Goal: Navigation & Orientation: Find specific page/section

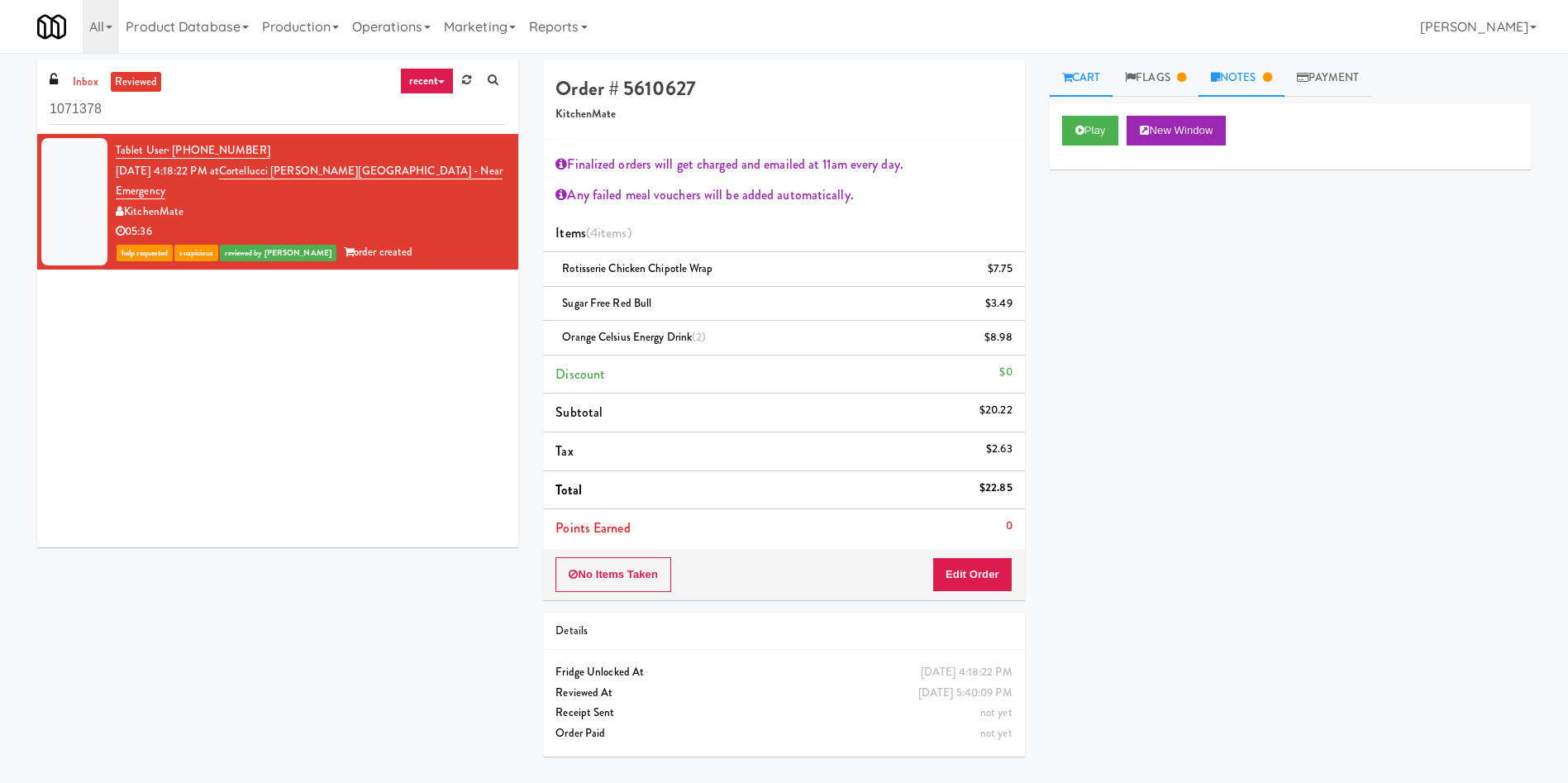
click at [1228, 77] on link "Notes" at bounding box center [1241, 78] width 86 height 37
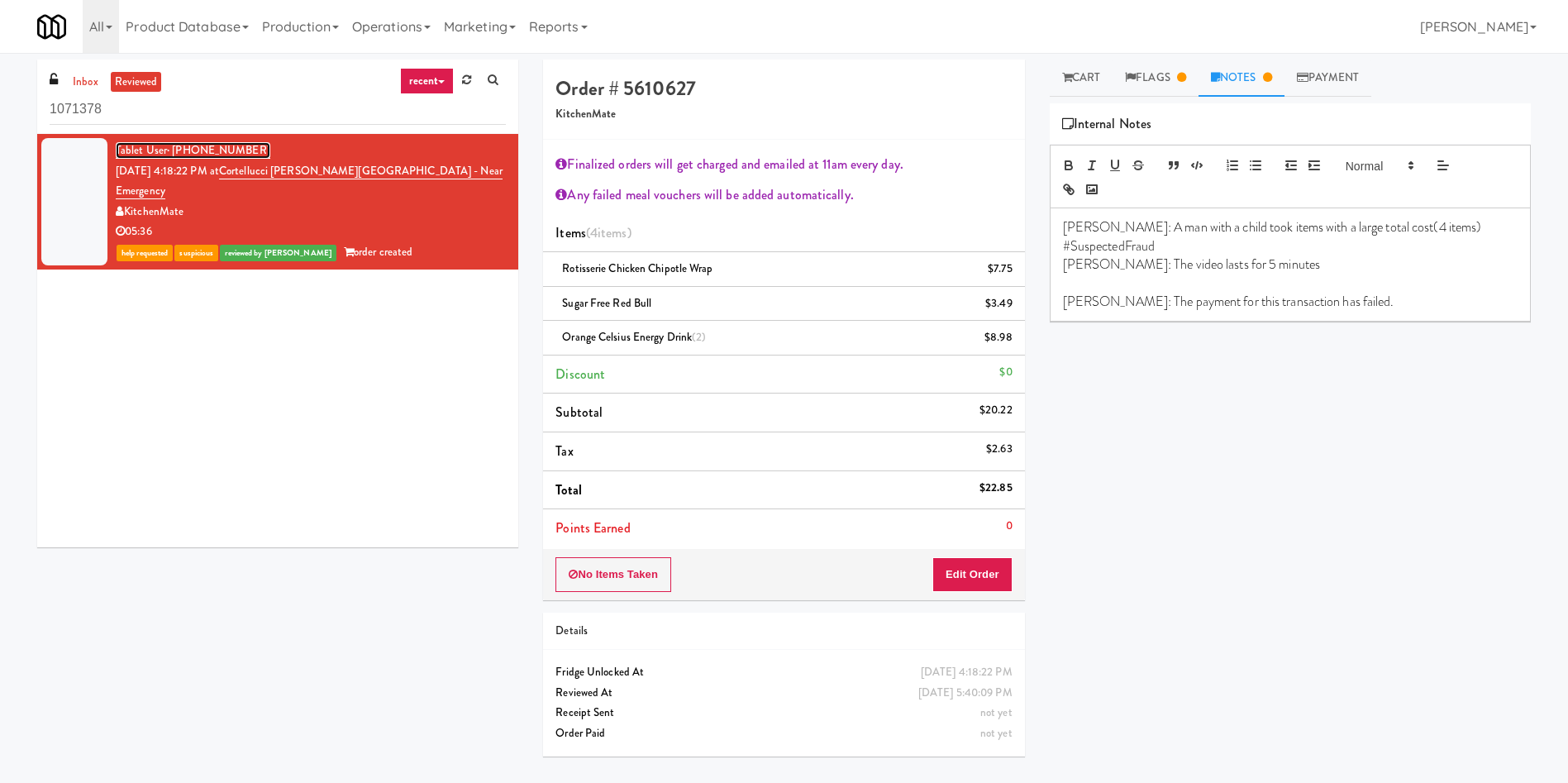
click at [171, 152] on span "· [PHONE_NUMBER]" at bounding box center [218, 150] width 103 height 16
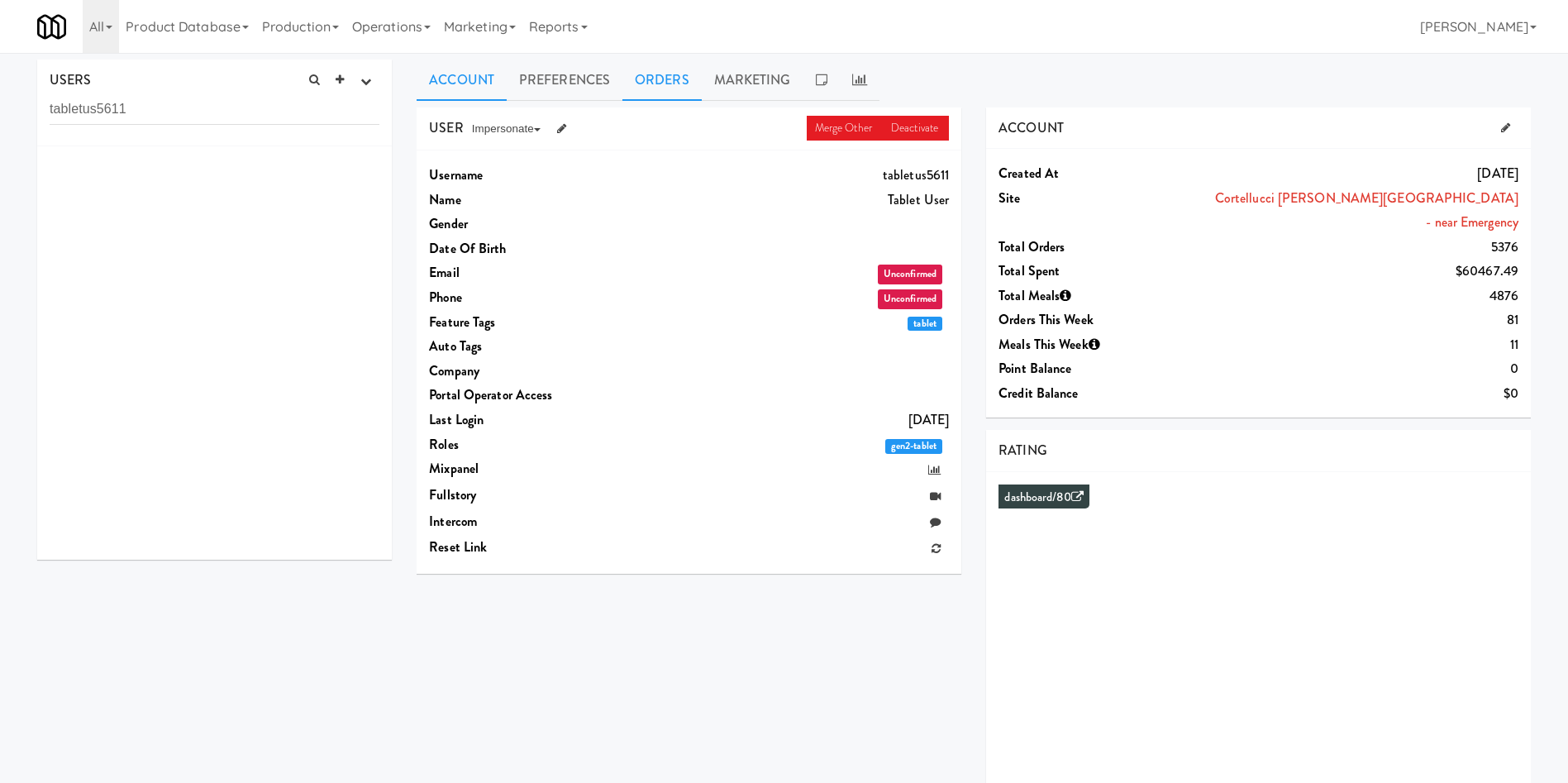
click at [637, 76] on link "Orders" at bounding box center [661, 80] width 79 height 41
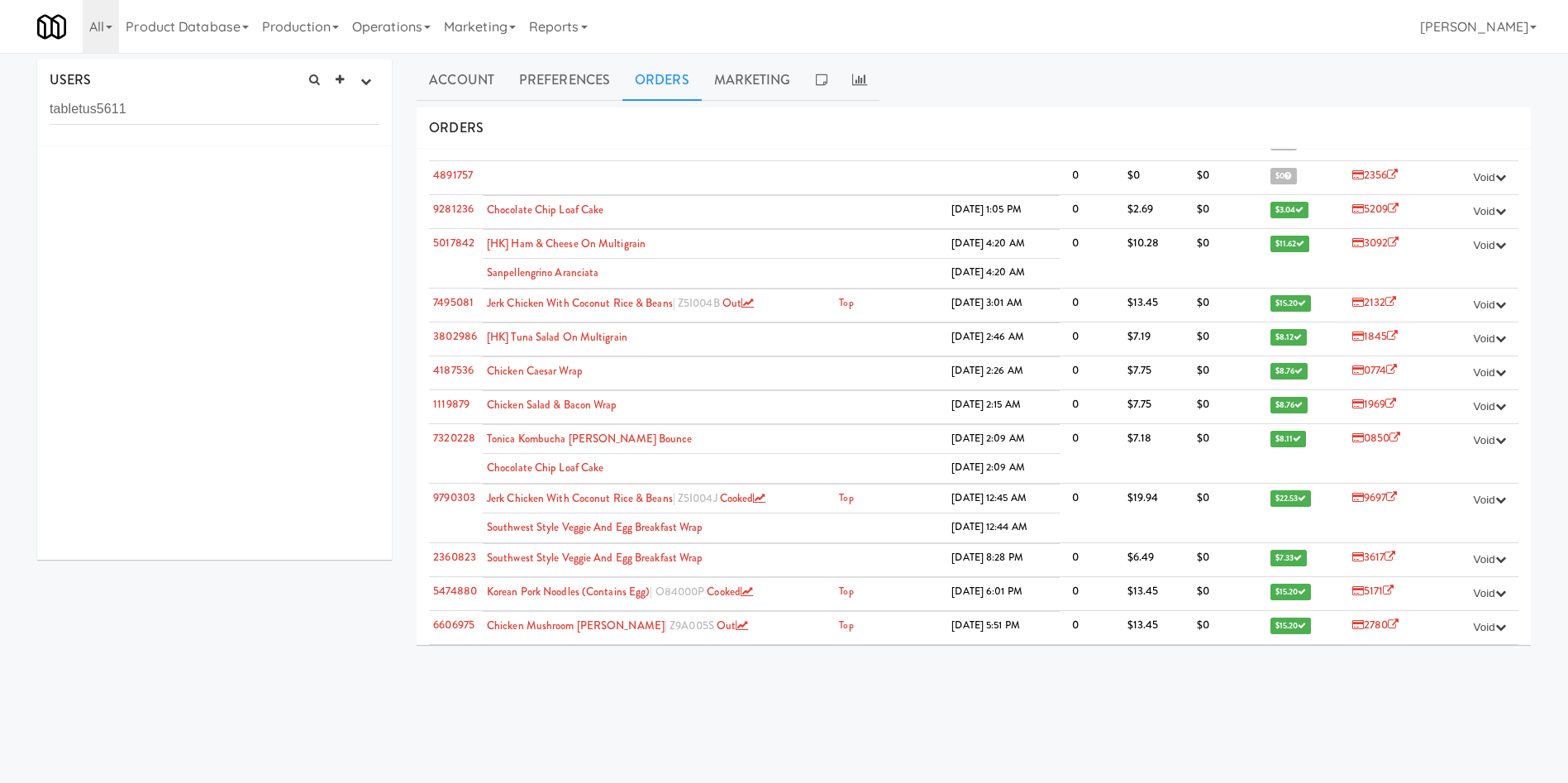
scroll to position [249, 0]
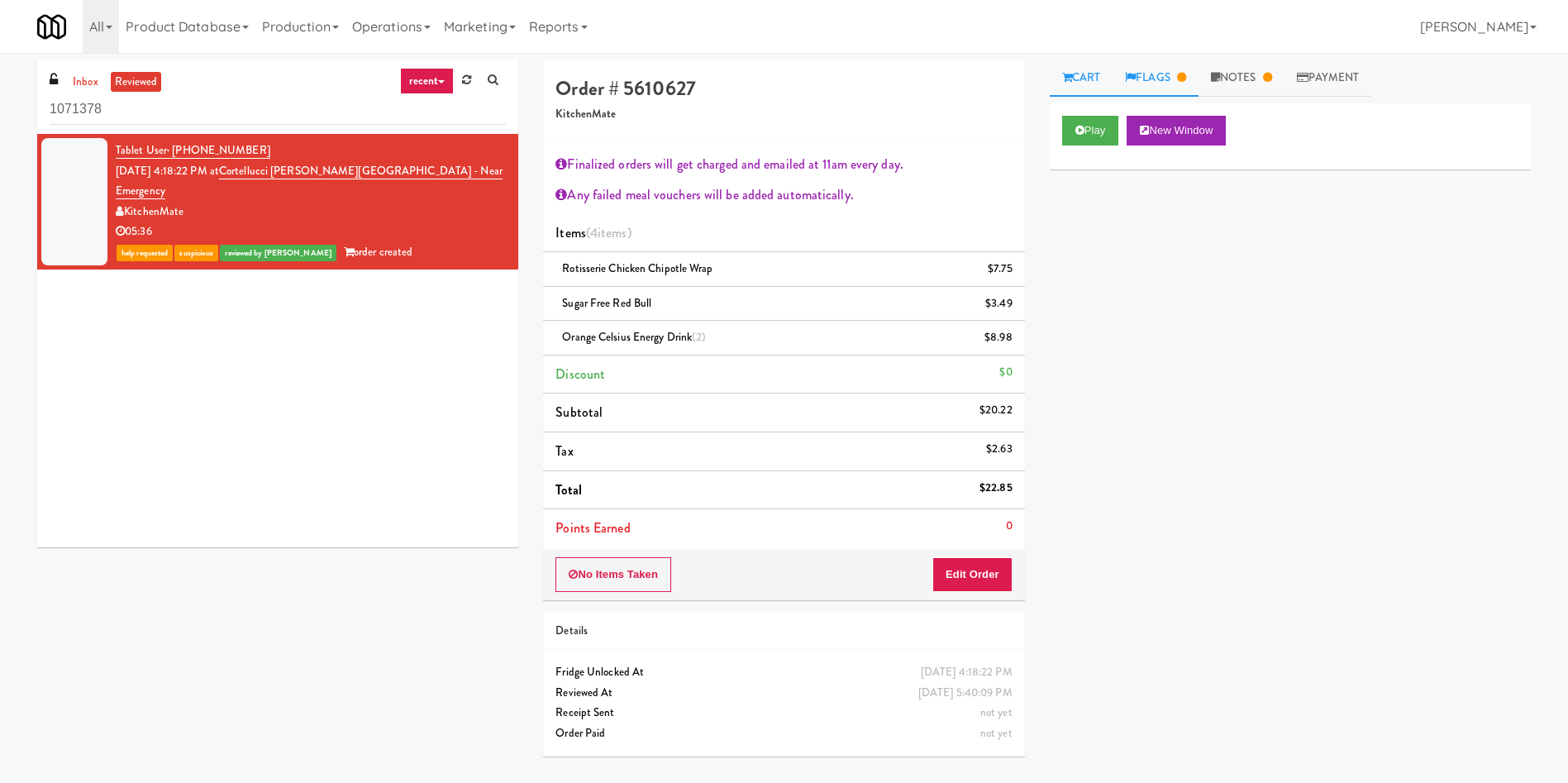
click at [1177, 79] on link "Flags" at bounding box center [1155, 78] width 86 height 37
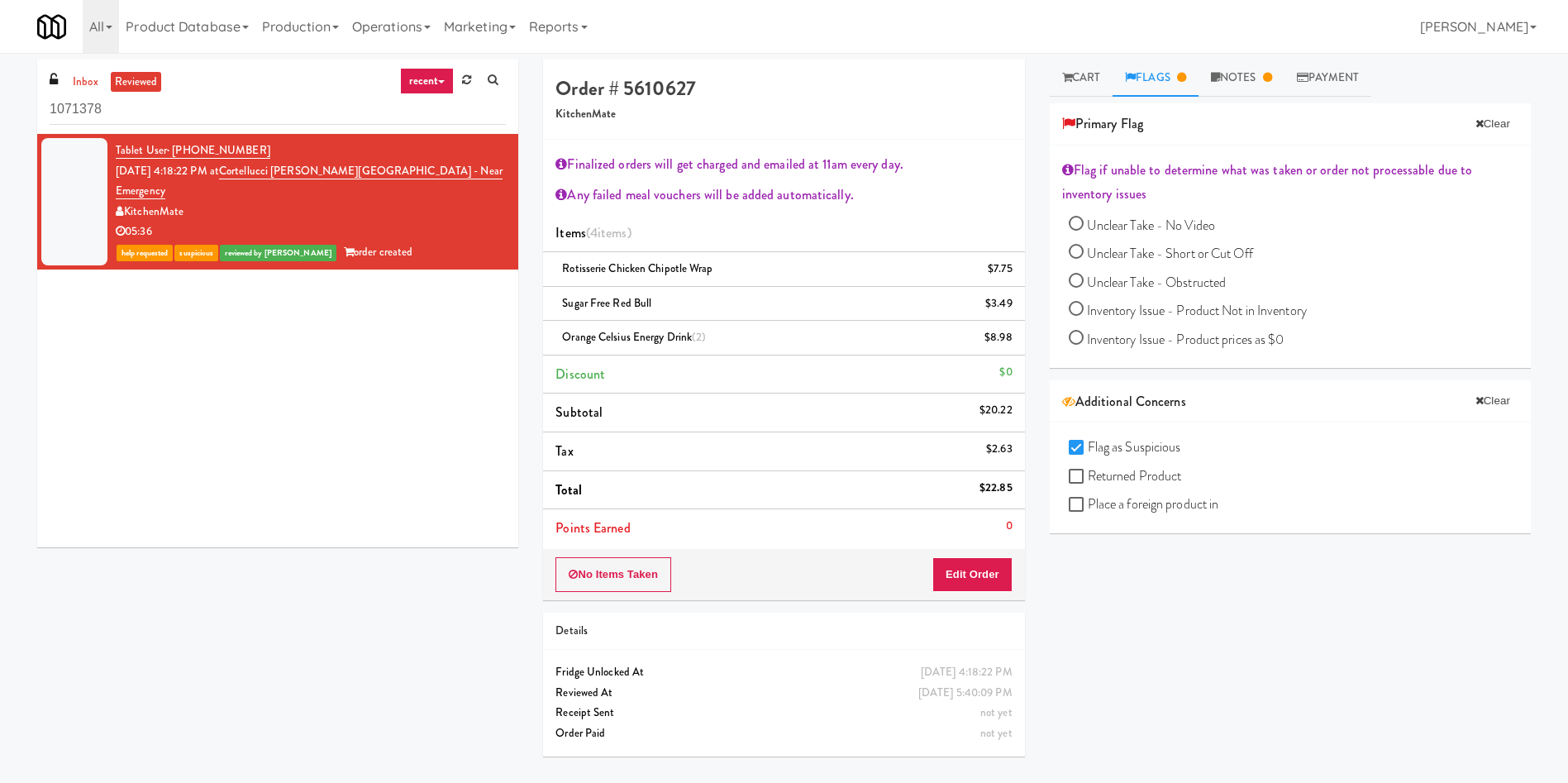
click at [1154, 602] on div "Play New Window Primary Flag Clear Flag if unable to determine what was taken o…" at bounding box center [1290, 413] width 481 height 620
click at [242, 614] on div "inbox reviewed recent all unclear take inventory issue suspicious failed recent…" at bounding box center [784, 413] width 1518 height 709
click at [180, 146] on span "· [PHONE_NUMBER]" at bounding box center [218, 150] width 103 height 16
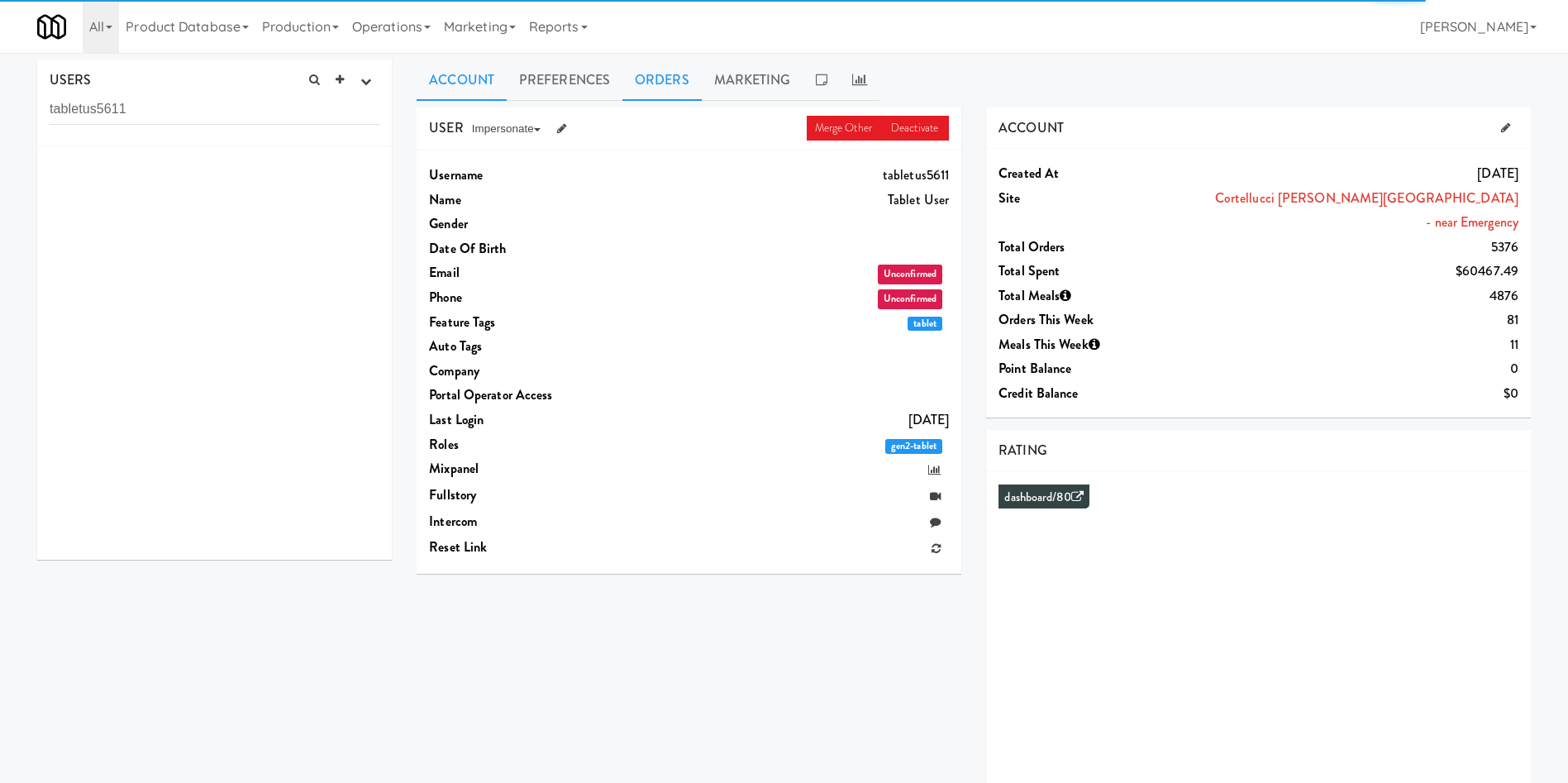
click at [696, 80] on link "Orders" at bounding box center [661, 80] width 79 height 41
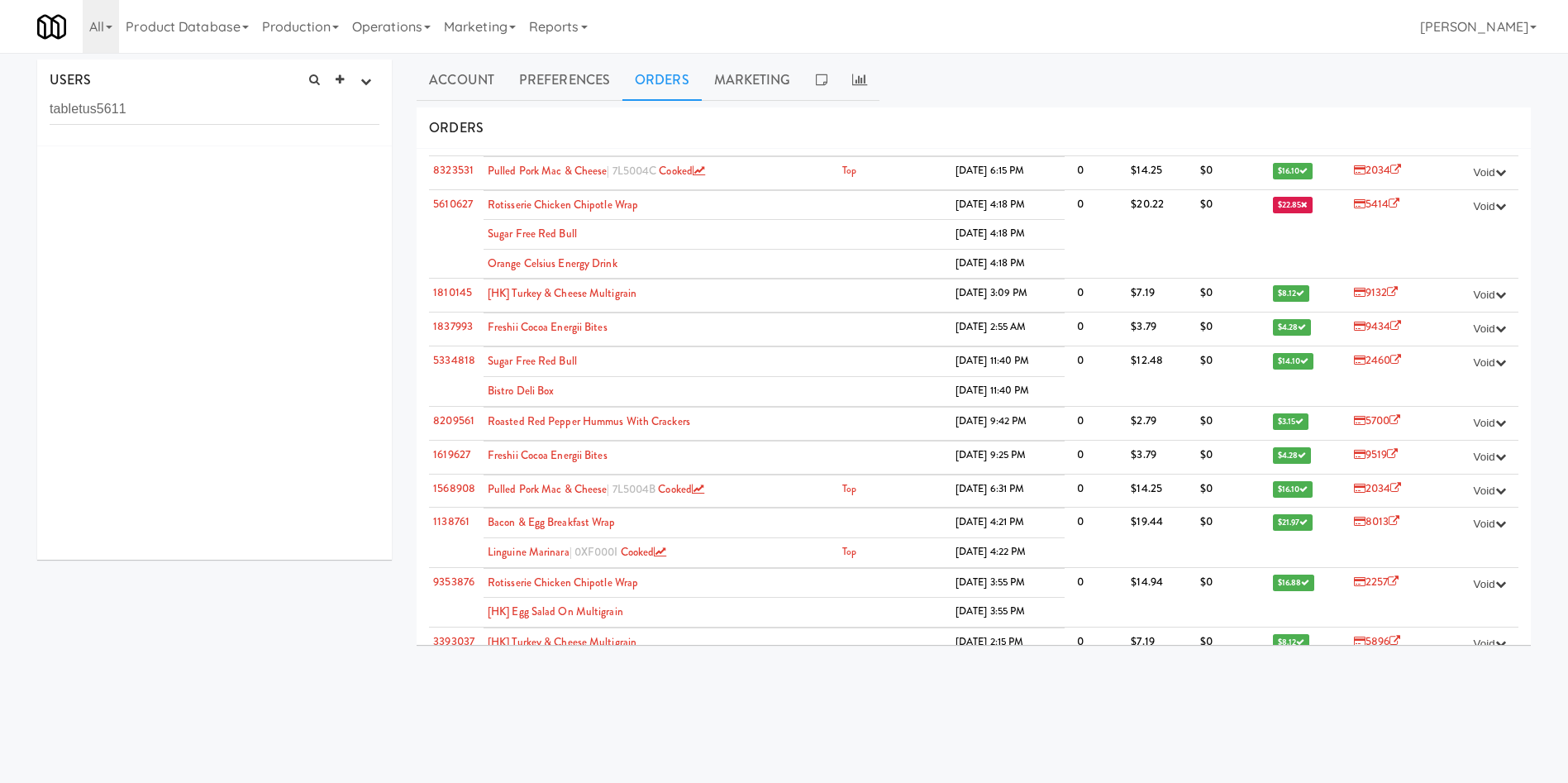
scroll to position [4773, 0]
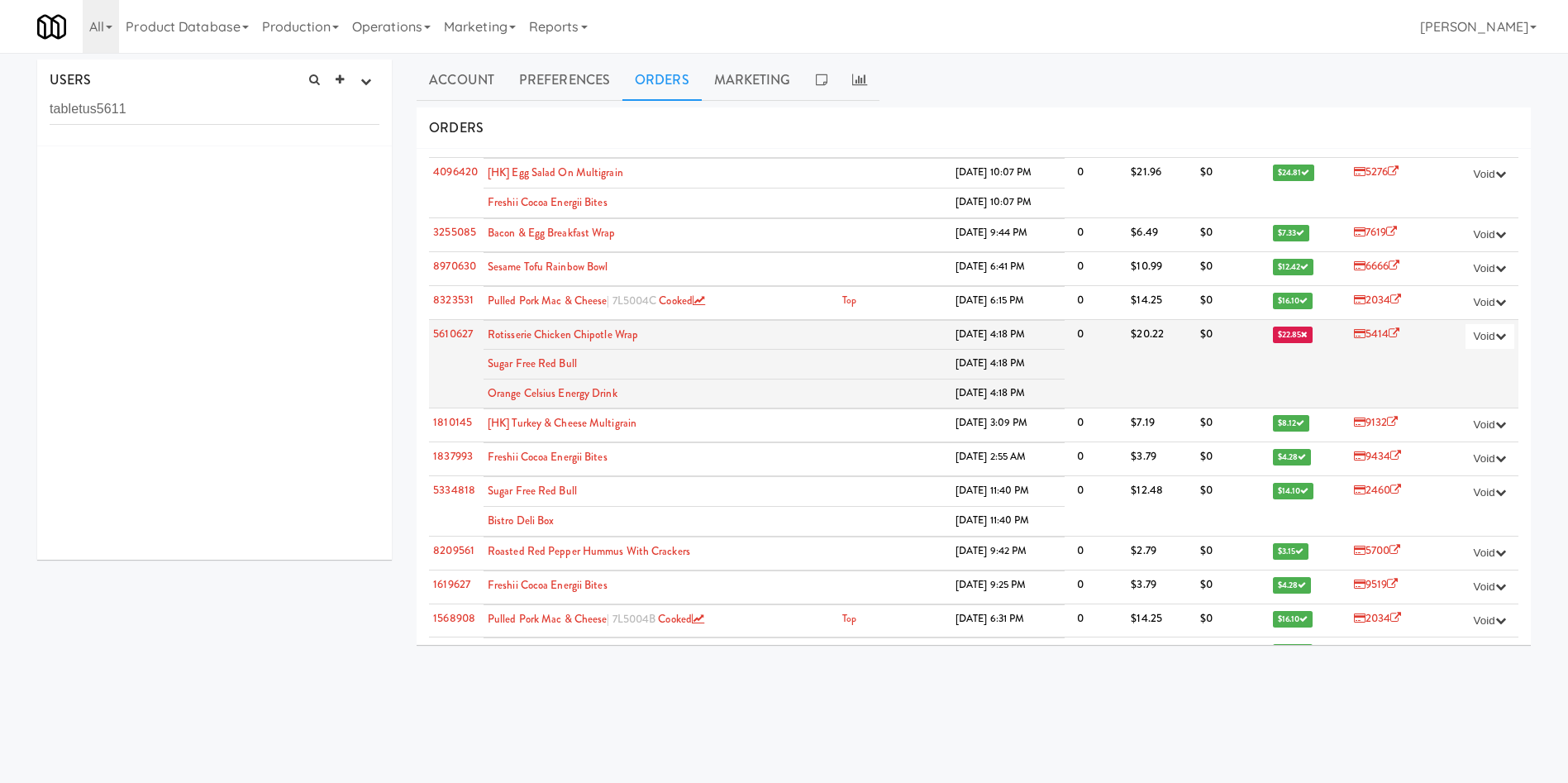
click at [1272, 334] on span "$22.85" at bounding box center [1292, 334] width 40 height 17
click at [458, 336] on link "5610627" at bounding box center [452, 333] width 39 height 16
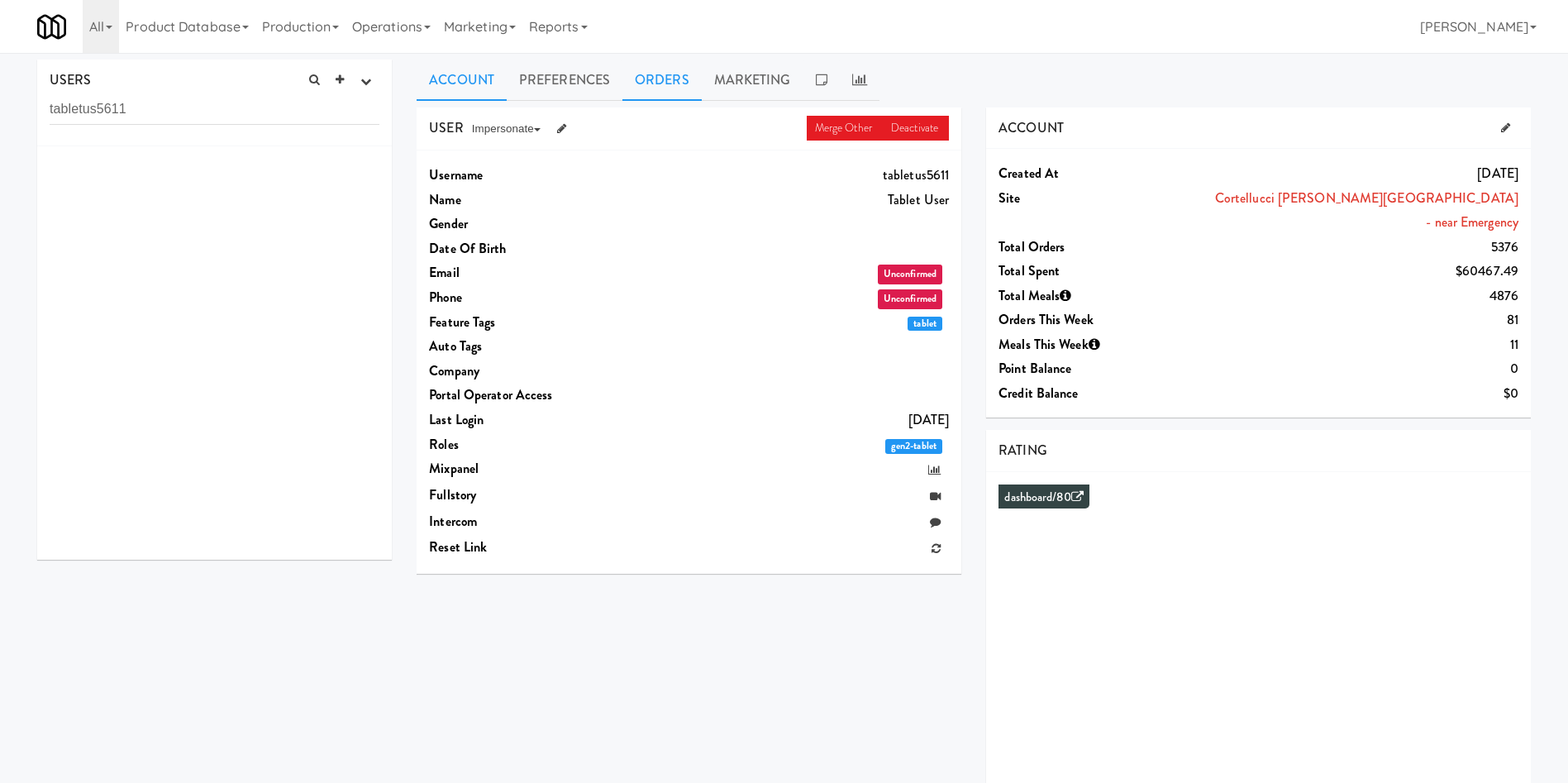
click at [652, 85] on link "Orders" at bounding box center [661, 80] width 79 height 41
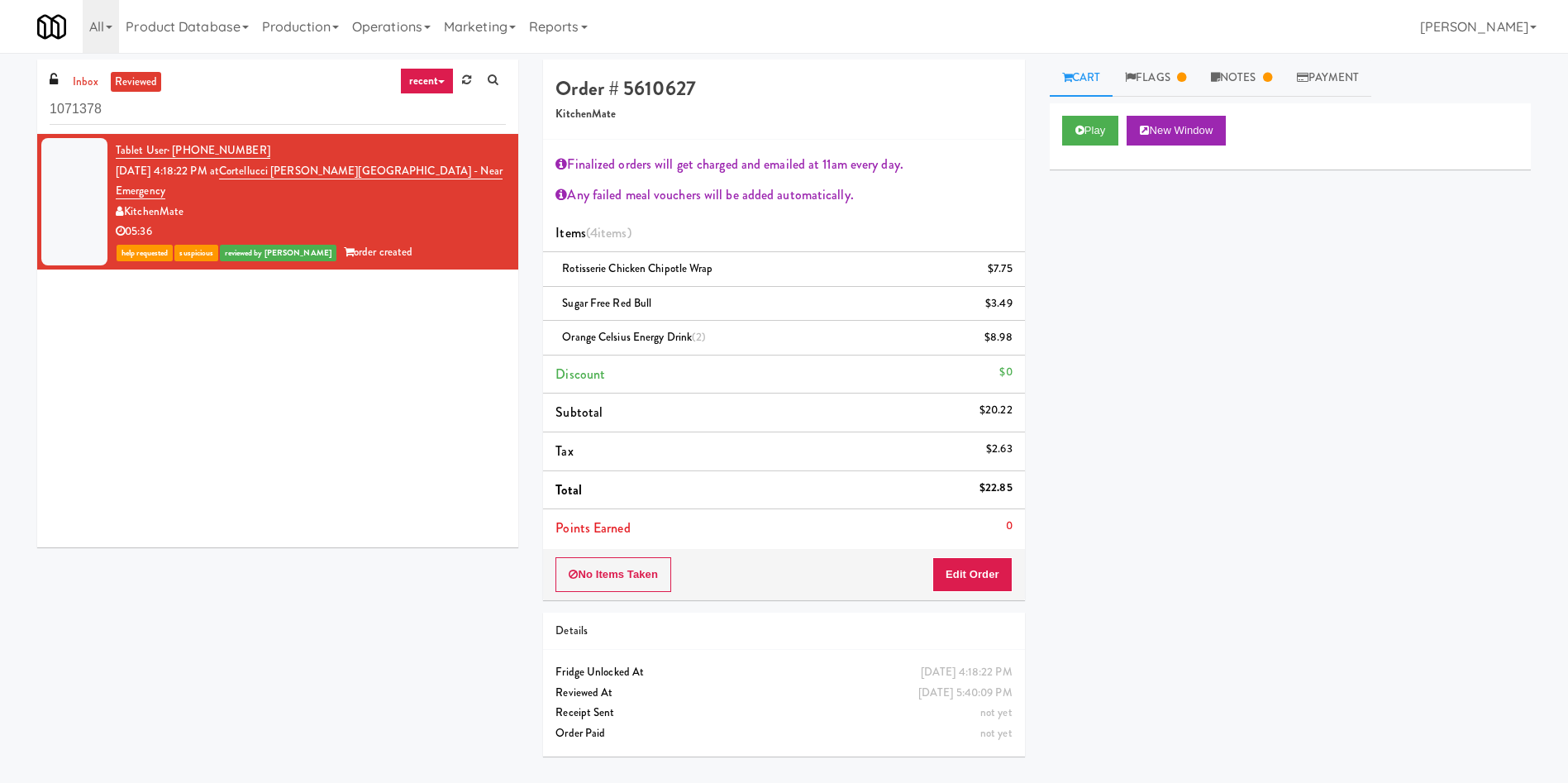
click at [1300, 382] on div "Play New Window Primary Flag Clear Flag if unable to determine what was taken o…" at bounding box center [1290, 413] width 481 height 620
click at [1226, 81] on link "Notes" at bounding box center [1241, 78] width 86 height 37
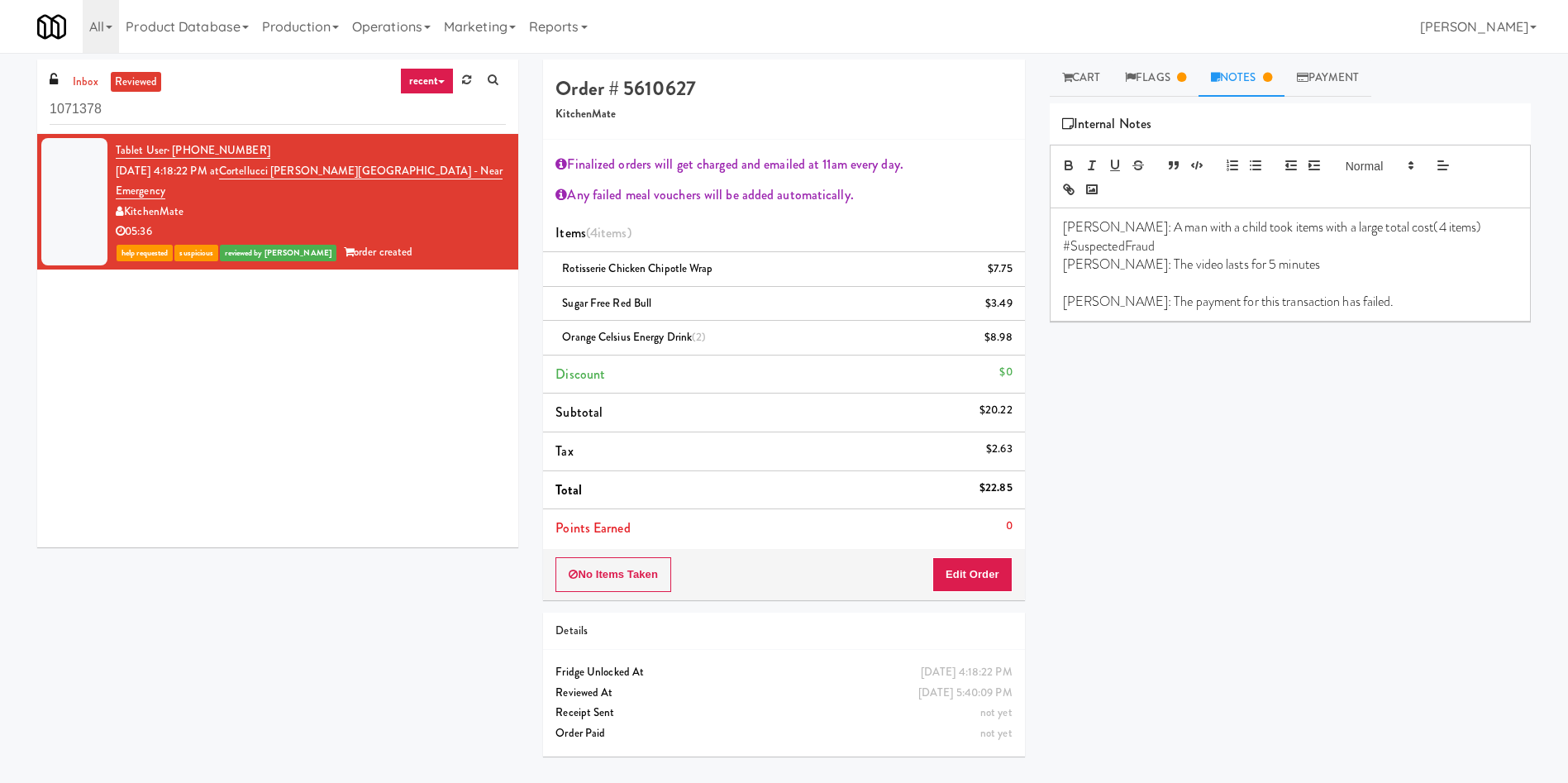
click at [1162, 99] on div "Cart Flags Notes Payment Play New Window Primary Flag Clear Flag if unable to d…" at bounding box center [1289, 391] width 506 height 664
click at [1159, 67] on link "Flags" at bounding box center [1155, 78] width 86 height 37
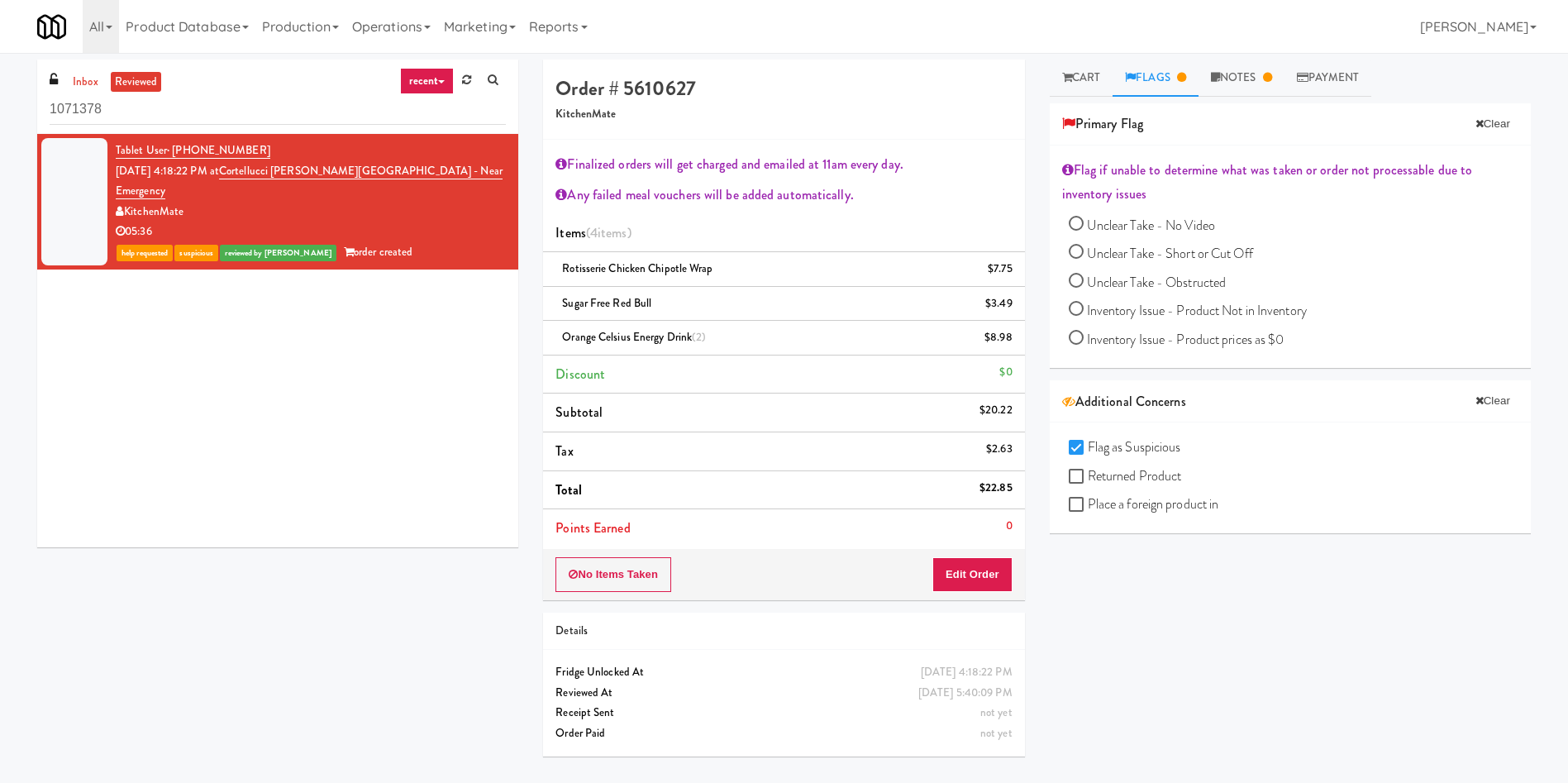
click at [1363, 611] on div "Play New Window Primary Flag Clear Flag if unable to determine what was taken o…" at bounding box center [1290, 413] width 481 height 620
click at [1205, 675] on div "Play New Window Primary Flag Clear Flag if unable to determine what was taken o…" at bounding box center [1290, 413] width 481 height 620
click at [217, 438] on div "Tablet User · (905) 462-1653 [DATE] 4:18:22 PM at [GEOGRAPHIC_DATA][PERSON_NAME…" at bounding box center [278, 340] width 481 height 413
click at [249, 582] on div "inbox reviewed recent all unclear take inventory issue suspicious failed recent…" at bounding box center [784, 413] width 1518 height 709
click at [93, 74] on link "inbox" at bounding box center [86, 82] width 34 height 21
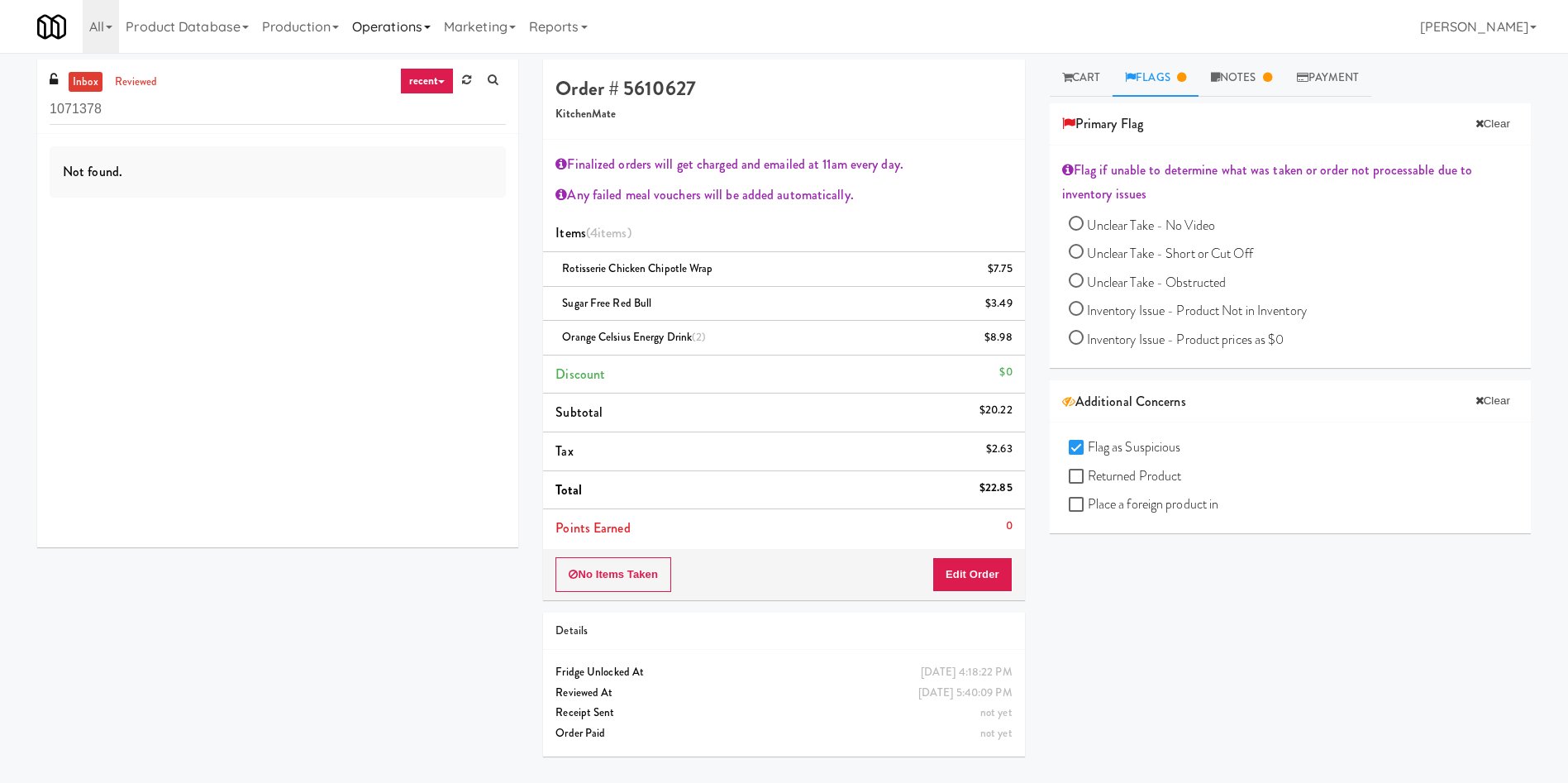
click at [380, 16] on link "Operations" at bounding box center [391, 27] width 92 height 53
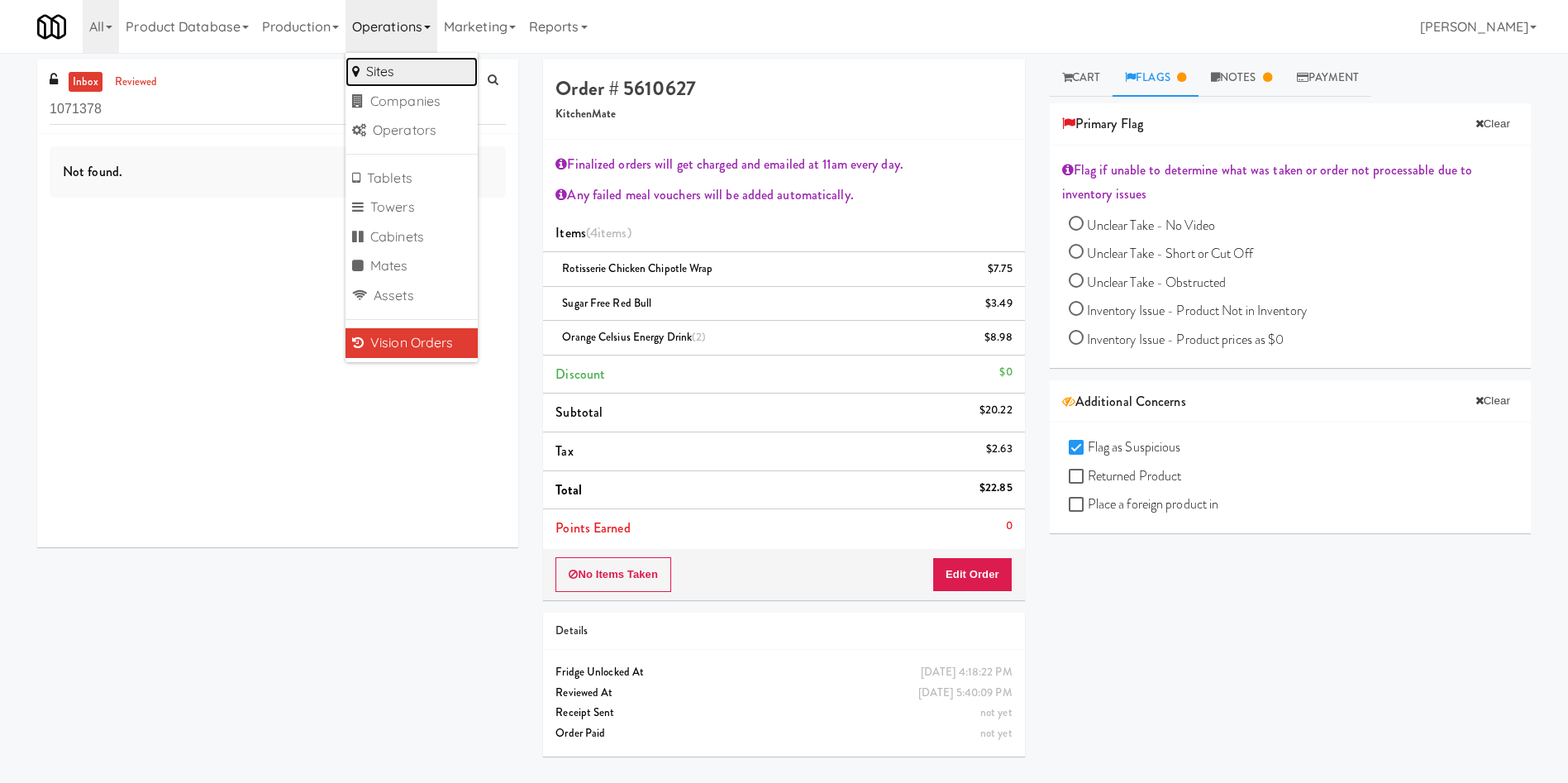
click at [395, 79] on link "Sites" at bounding box center [412, 72] width 132 height 30
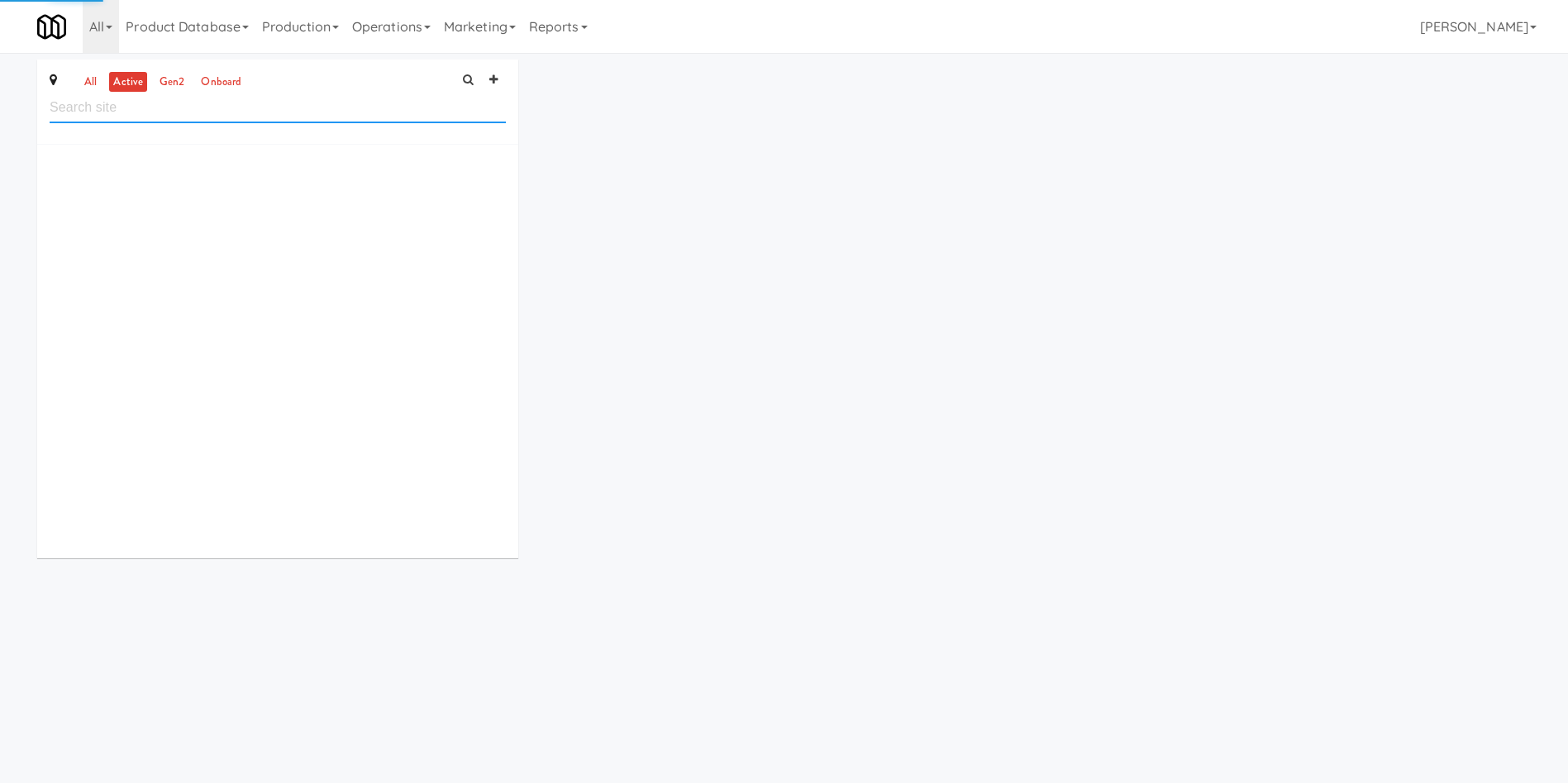
click at [256, 121] on input "text" at bounding box center [277, 107] width 456 height 31
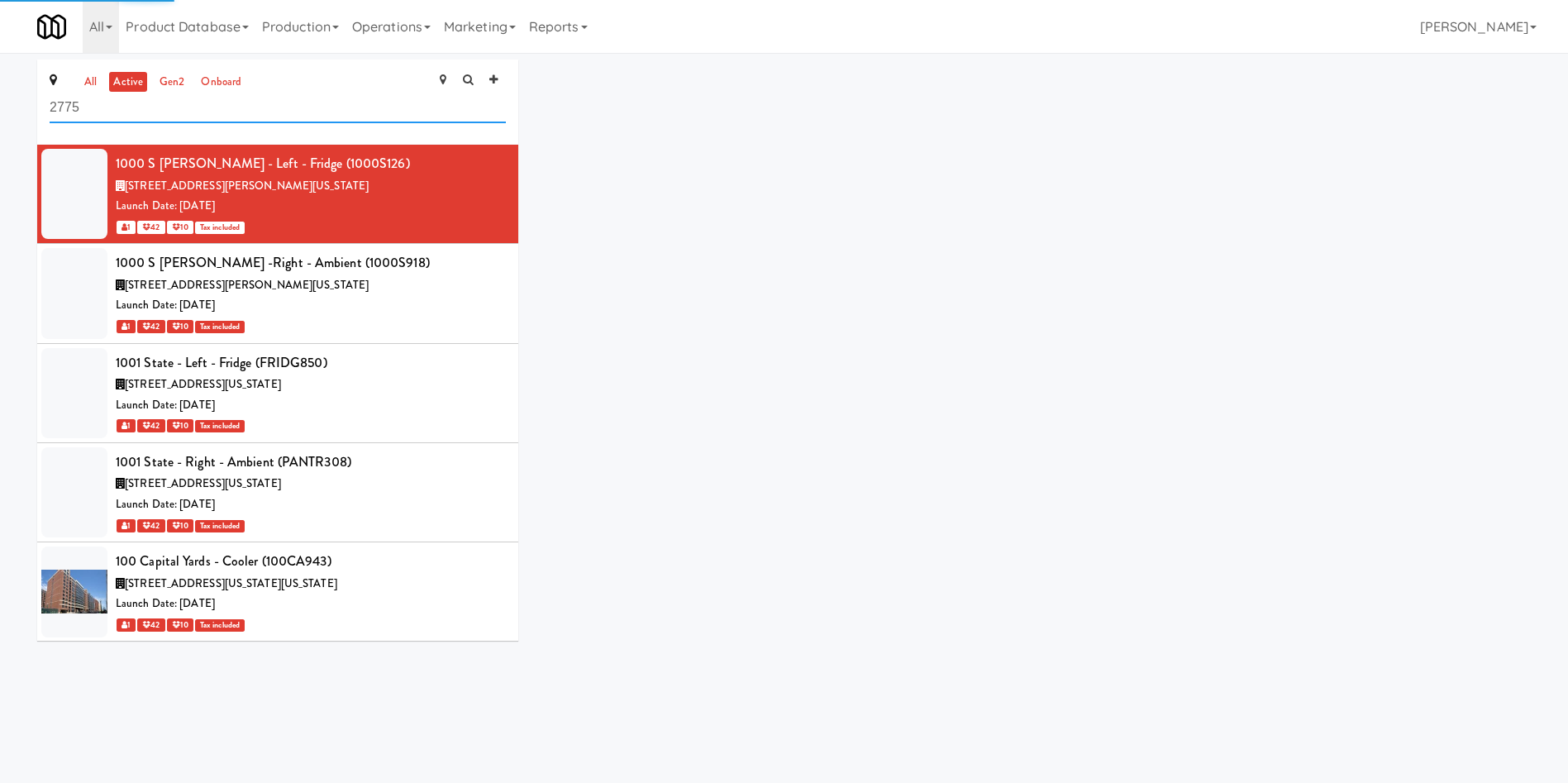
drag, startPoint x: 213, startPoint y: 101, endPoint x: 321, endPoint y: 127, distance: 111.1
click at [0, 101] on div "all active gen2 onboard 2775 1000 S [PERSON_NAME] - Left - Fridge (1000S126) [S…" at bounding box center [784, 356] width 1568 height 594
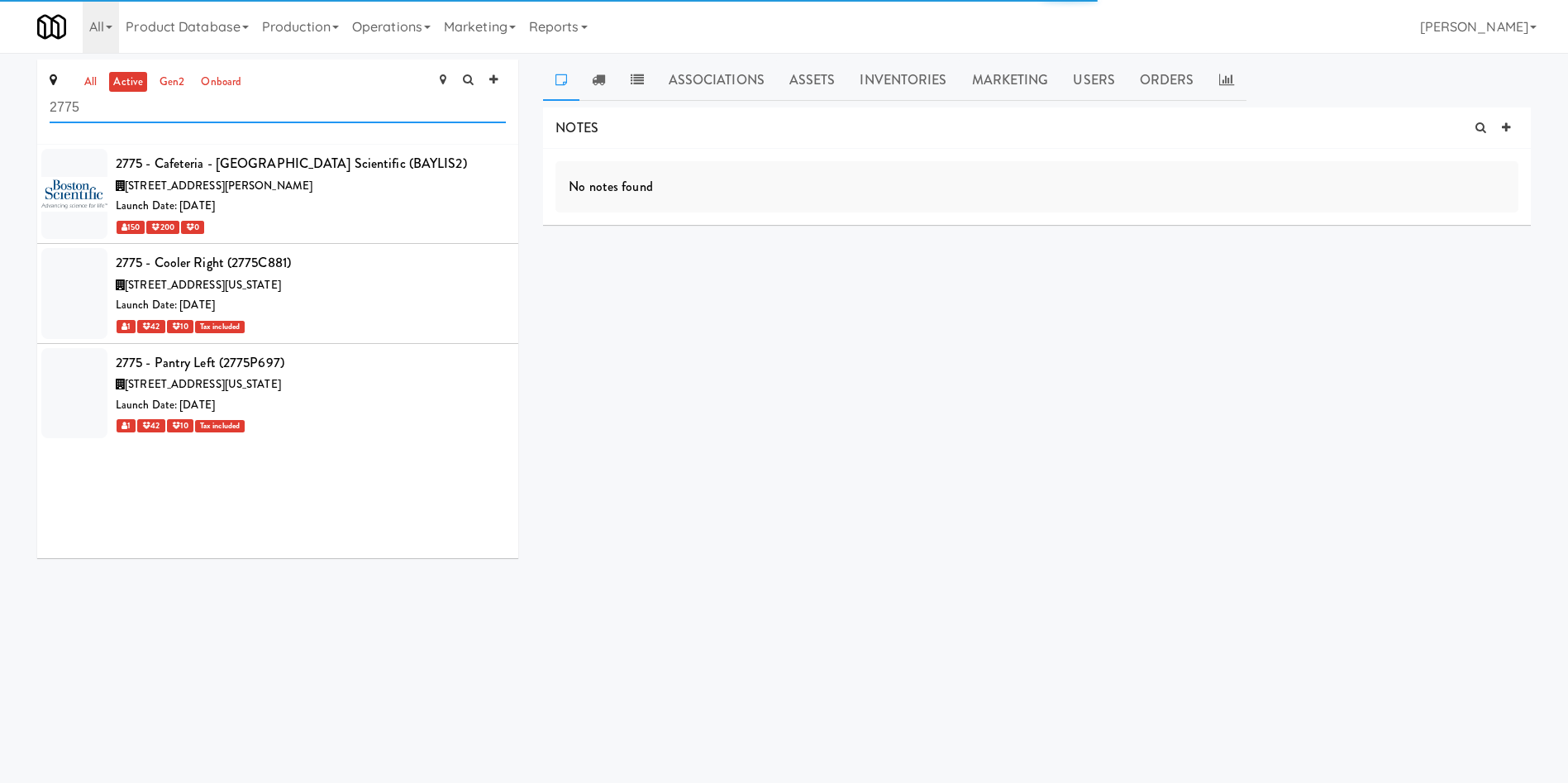
type input "2775"
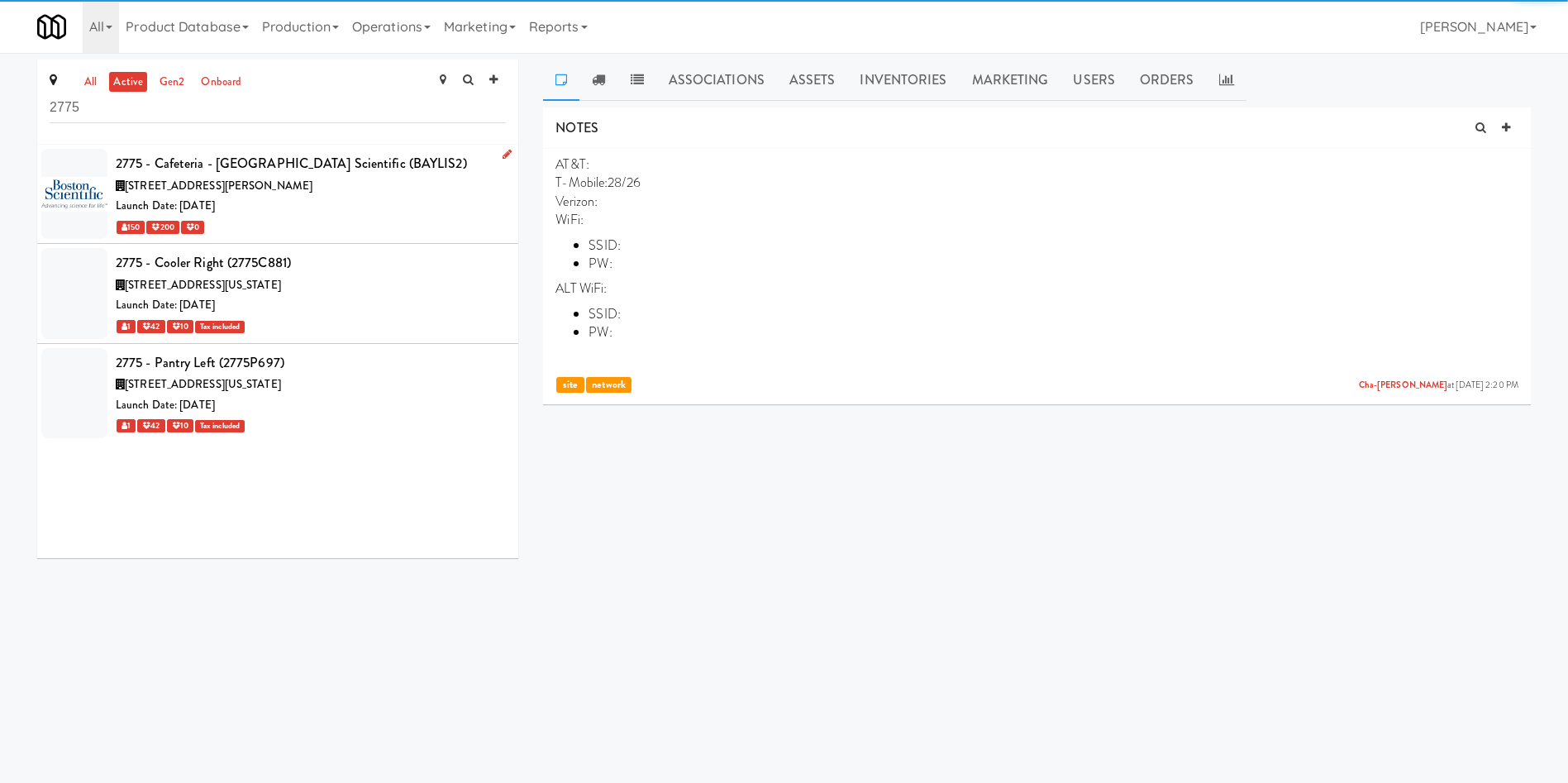
click at [414, 227] on div "150 200 0" at bounding box center [310, 227] width 390 height 21
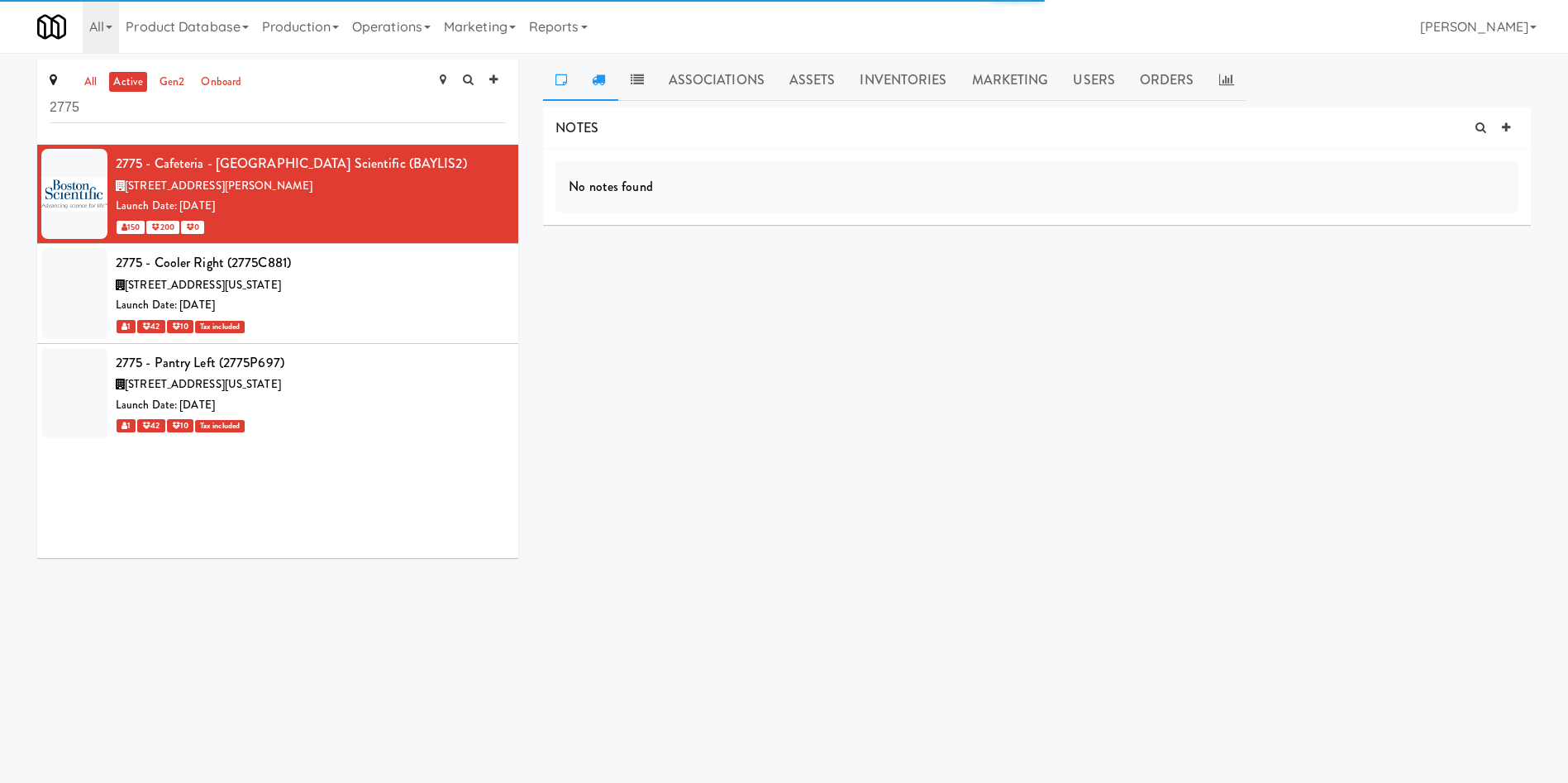
click at [607, 76] on link at bounding box center [598, 80] width 38 height 41
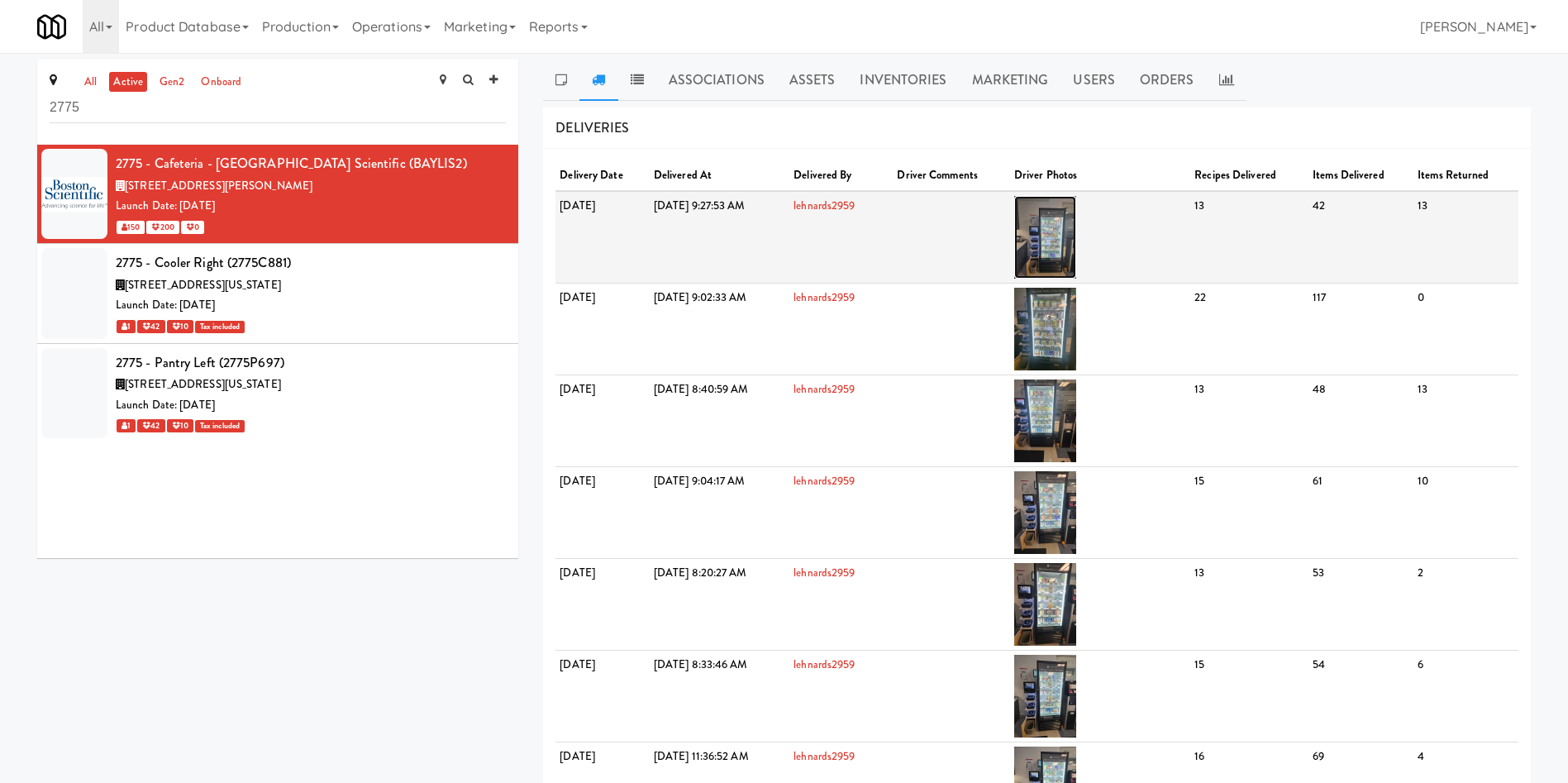
click at [1076, 233] on img at bounding box center [1045, 238] width 62 height 83
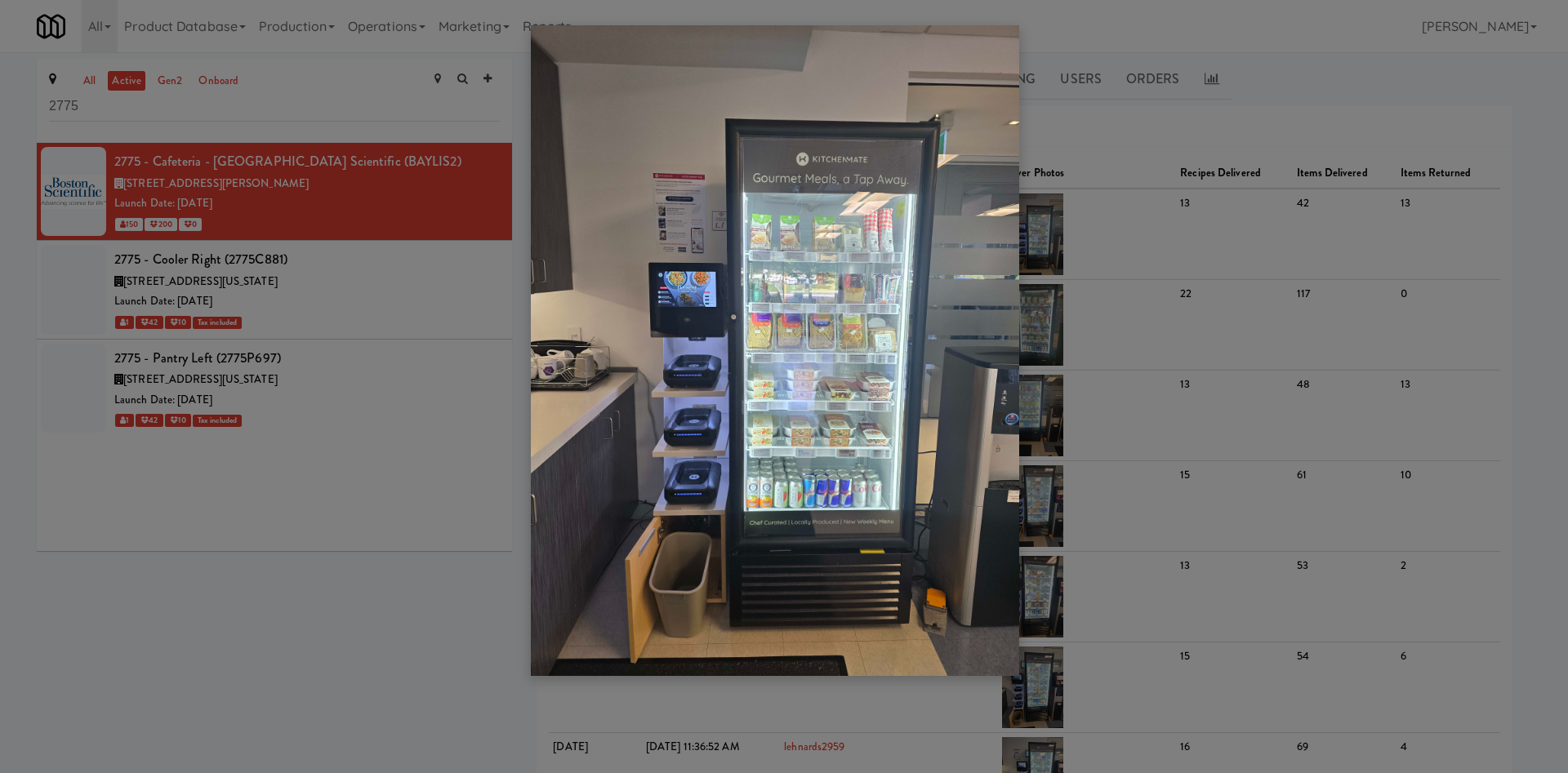
click at [882, 495] on img at bounding box center [774, 350] width 488 height 650
